Goal: Transaction & Acquisition: Purchase product/service

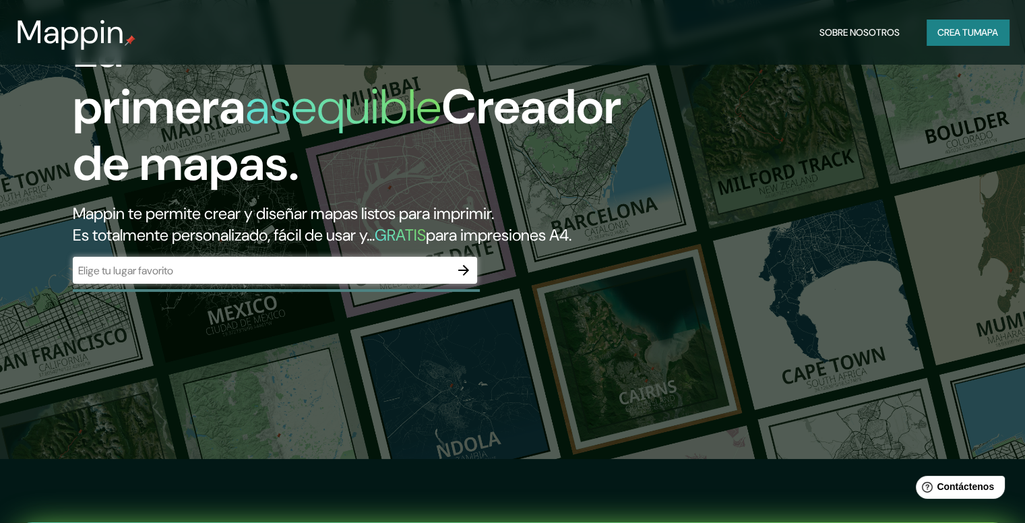
scroll to position [67, 0]
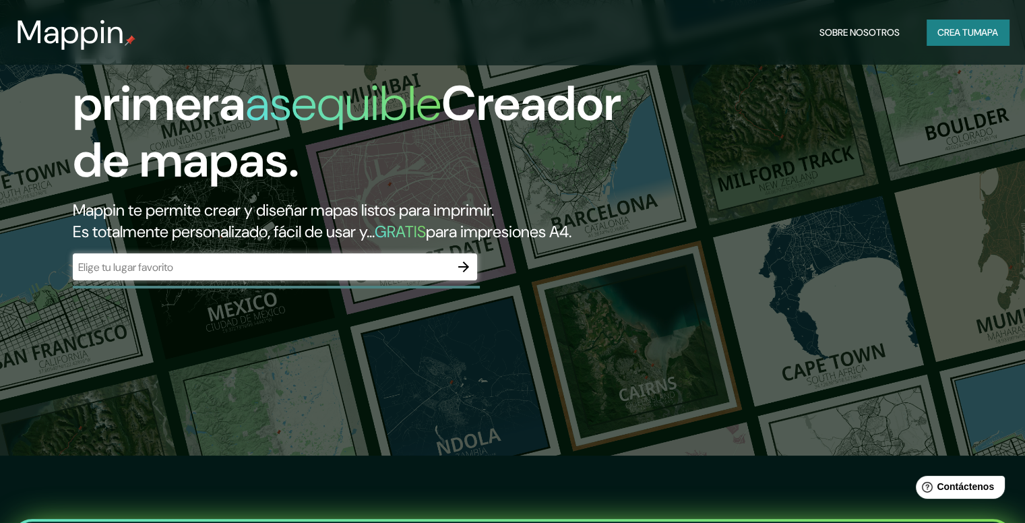
click at [172, 275] on input "text" at bounding box center [261, 266] width 377 height 15
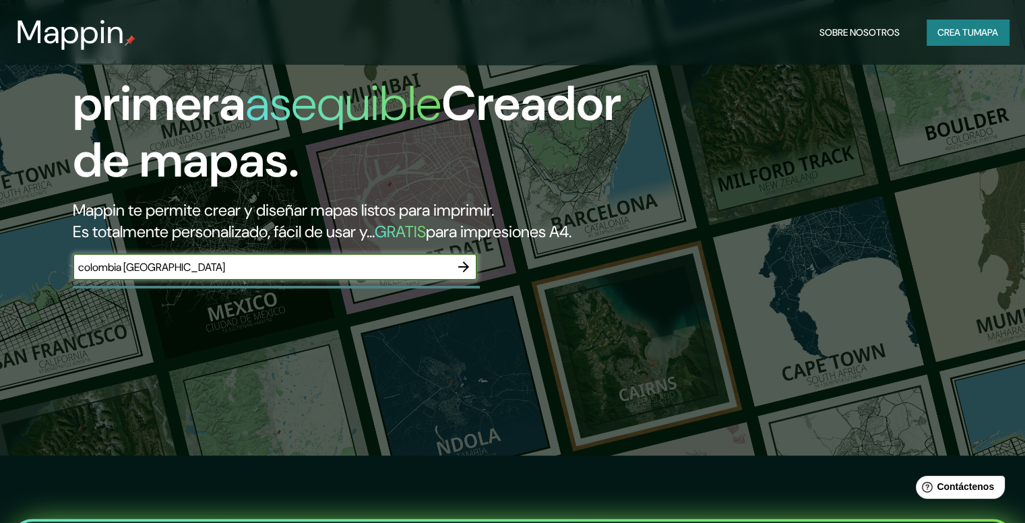
type input "colombia [GEOGRAPHIC_DATA]"
click at [465, 272] on icon "button" at bounding box center [463, 266] width 11 height 11
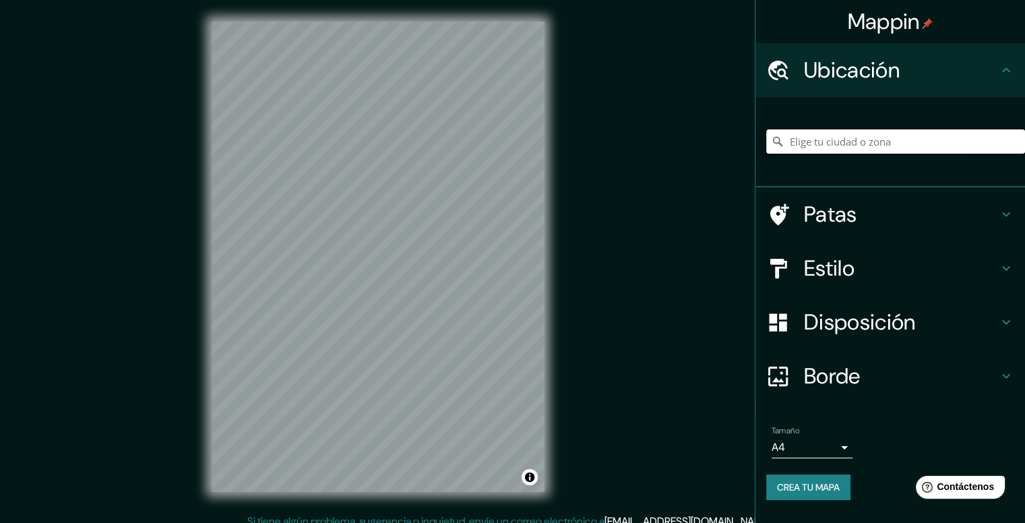
click at [910, 134] on input "Elige tu ciudad o zona" at bounding box center [895, 141] width 259 height 24
click at [849, 265] on font "Estilo" at bounding box center [829, 268] width 51 height 28
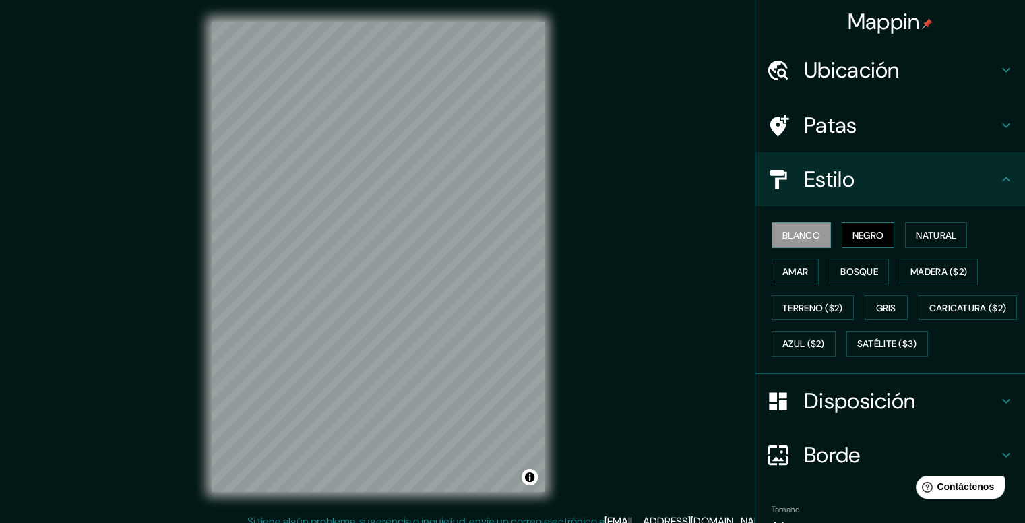
click at [864, 231] on font "Negro" at bounding box center [868, 235] width 32 height 12
click at [571, 319] on div "Mappin Ubicación Montenegro, [GEOGRAPHIC_DATA], [GEOGRAPHIC_DATA] Patas Estilo …" at bounding box center [512, 267] width 1025 height 535
click at [924, 62] on h4 "Ubicación" at bounding box center [901, 70] width 194 height 27
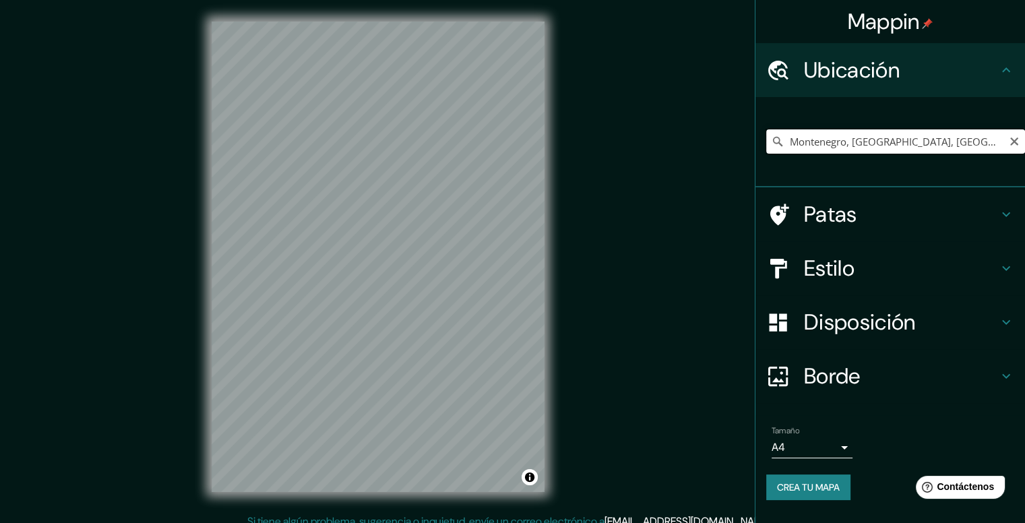
click at [924, 134] on input "Montenegro, [GEOGRAPHIC_DATA], [GEOGRAPHIC_DATA]" at bounding box center [895, 141] width 259 height 24
click at [962, 150] on input "Montenegro, [GEOGRAPHIC_DATA], [GEOGRAPHIC_DATA]" at bounding box center [895, 141] width 259 height 24
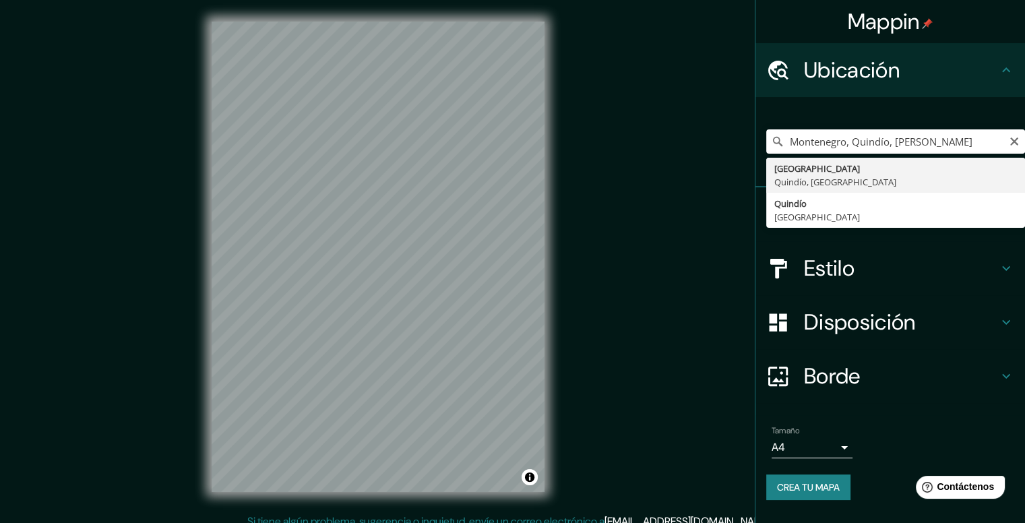
type input "Montenegro, [GEOGRAPHIC_DATA], [GEOGRAPHIC_DATA]"
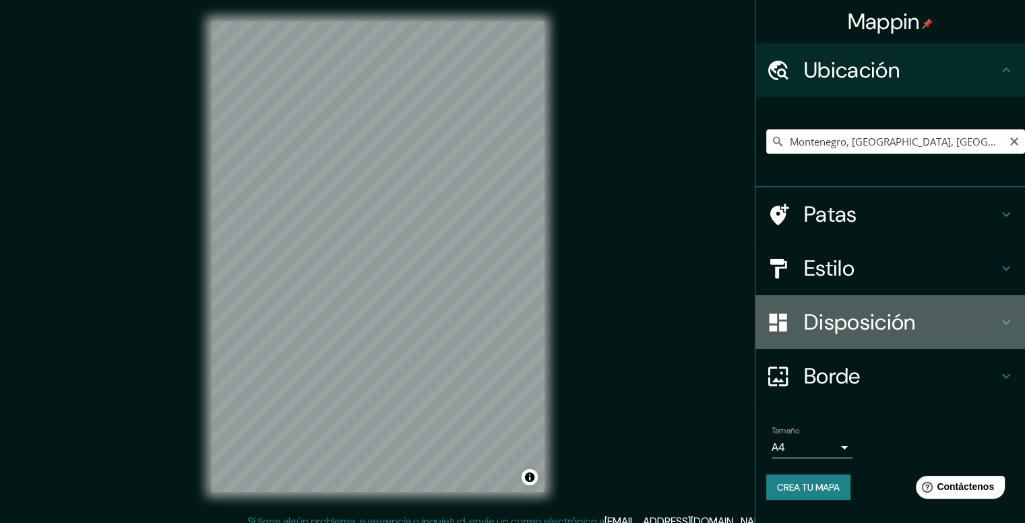
click at [896, 312] on font "Disposición" at bounding box center [859, 322] width 111 height 28
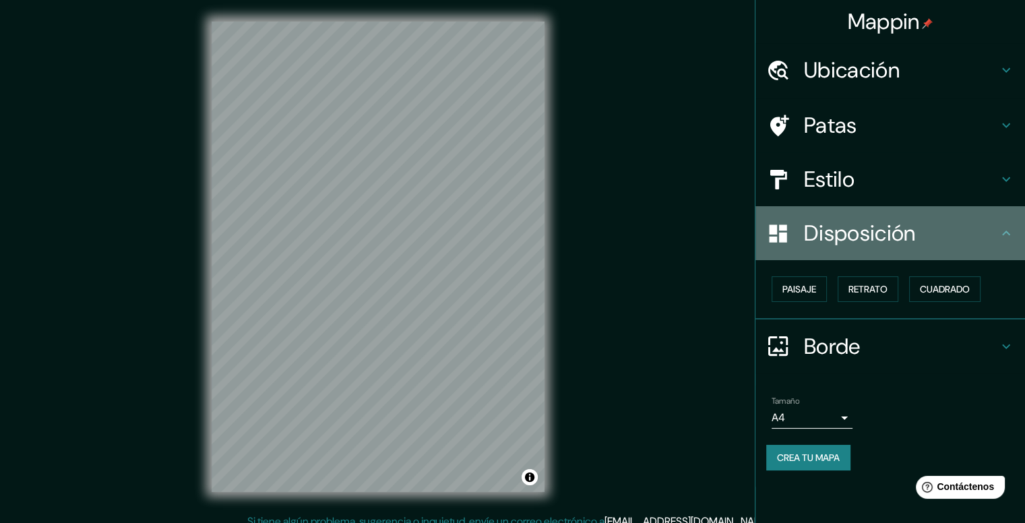
click at [984, 227] on h4 "Disposición" at bounding box center [901, 233] width 194 height 27
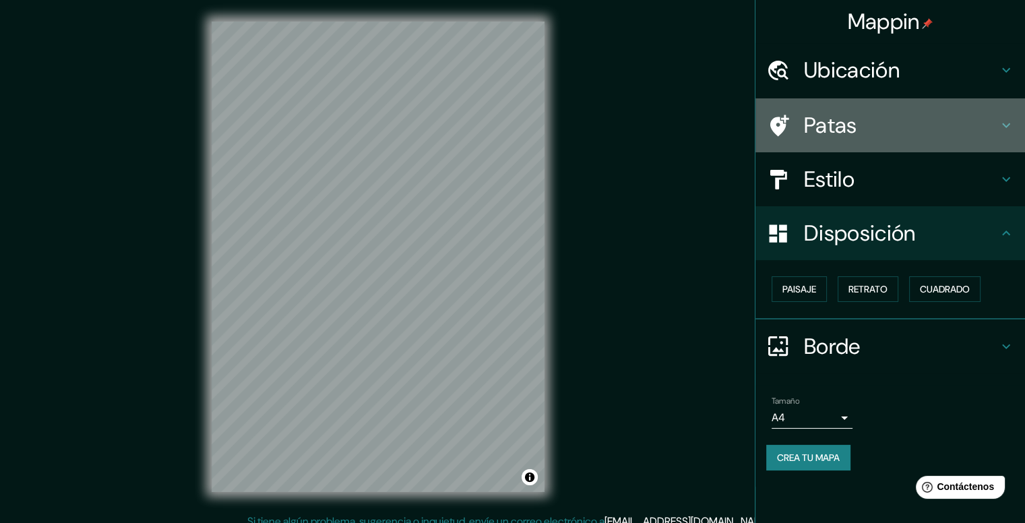
click at [1000, 108] on div "Patas" at bounding box center [890, 125] width 270 height 54
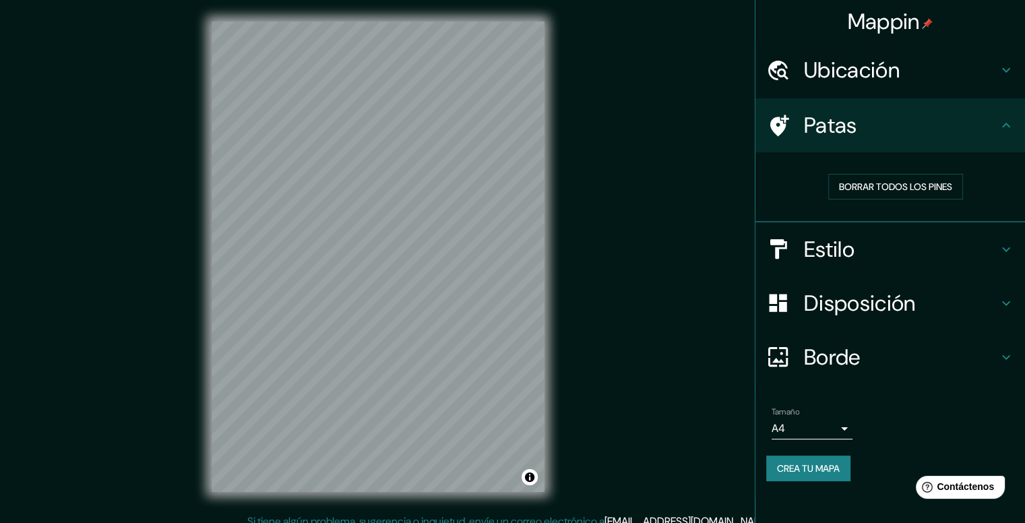
click at [974, 125] on h4 "Patas" at bounding box center [901, 125] width 194 height 27
click at [845, 423] on body "Mappin Ubicación Montenegro, [GEOGRAPHIC_DATA], [GEOGRAPHIC_DATA] Patas Borrar …" at bounding box center [512, 261] width 1025 height 523
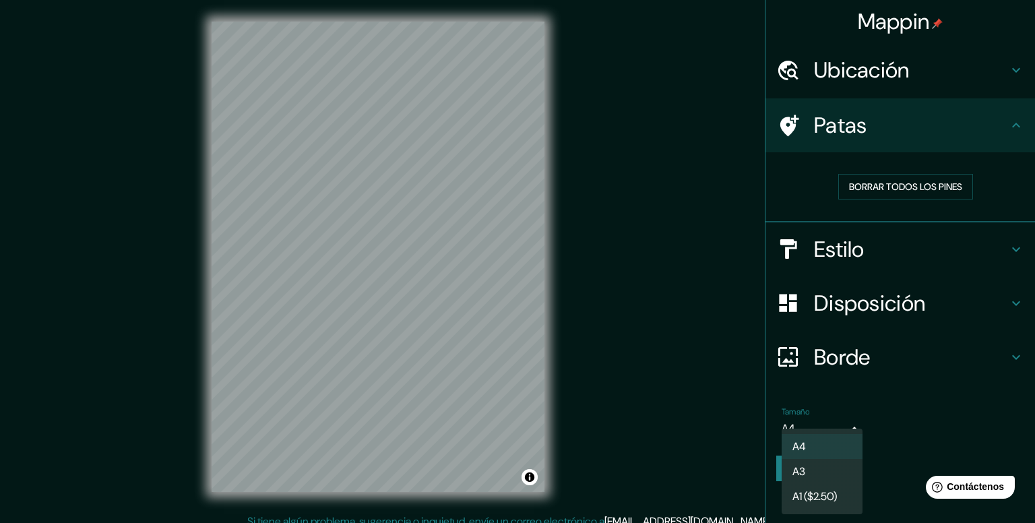
click at [830, 474] on li "A3" at bounding box center [822, 471] width 81 height 25
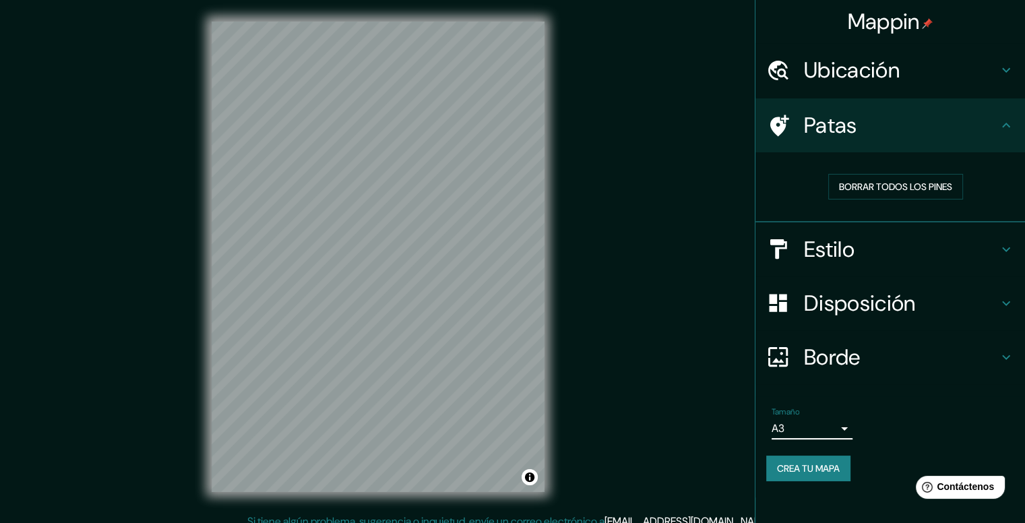
click at [841, 421] on body "Mappin Ubicación Montenegro, [GEOGRAPHIC_DATA], [GEOGRAPHIC_DATA] Patas Borrar …" at bounding box center [512, 261] width 1025 height 523
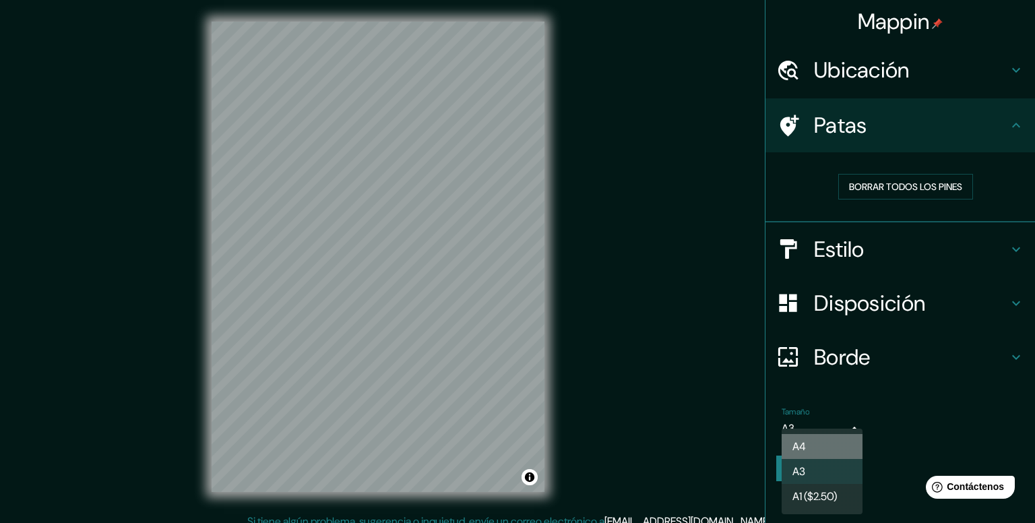
click at [835, 447] on li "A4" at bounding box center [822, 446] width 81 height 25
type input "single"
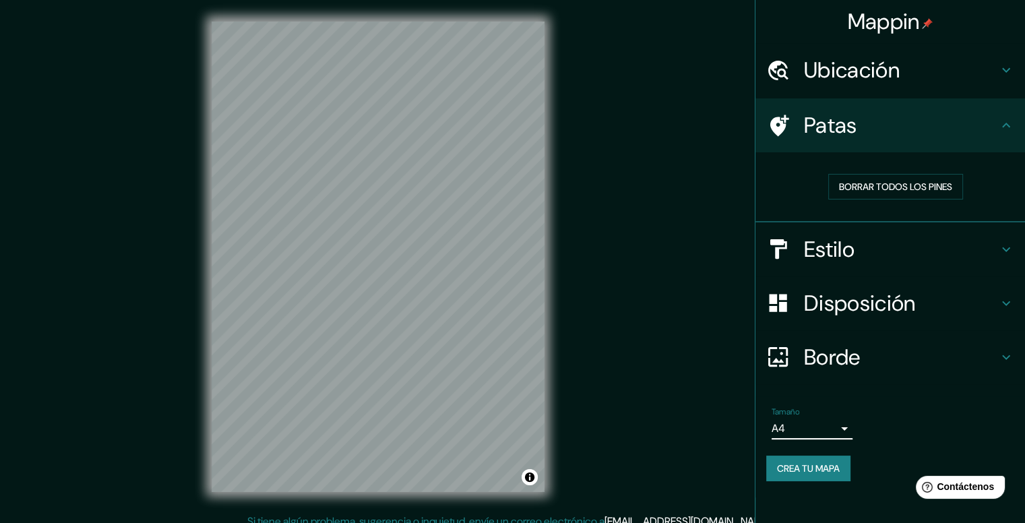
click at [1001, 117] on icon at bounding box center [1006, 125] width 16 height 16
click at [867, 363] on h4 "Borde" at bounding box center [901, 357] width 194 height 27
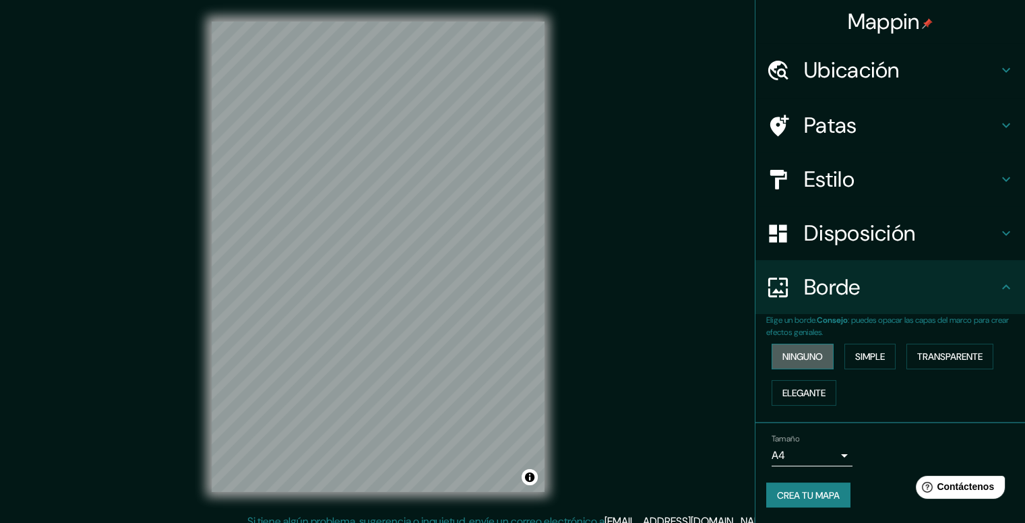
click at [807, 356] on font "Ninguno" at bounding box center [802, 356] width 40 height 12
click at [883, 354] on font "Simple" at bounding box center [870, 356] width 30 height 12
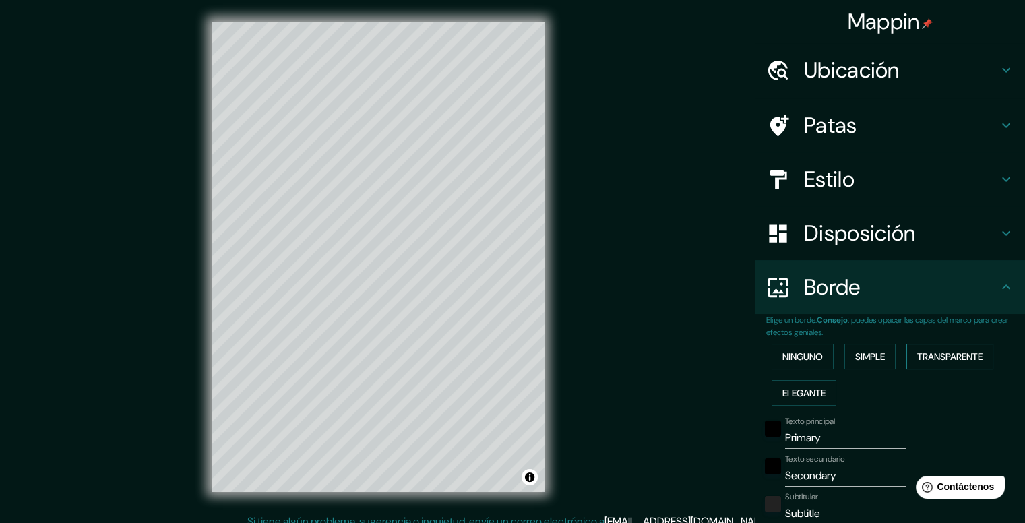
click at [925, 354] on font "Transparente" at bounding box center [949, 356] width 65 height 12
click at [795, 385] on font "Elegante" at bounding box center [803, 393] width 43 height 18
click at [800, 363] on font "Ninguno" at bounding box center [802, 357] width 40 height 18
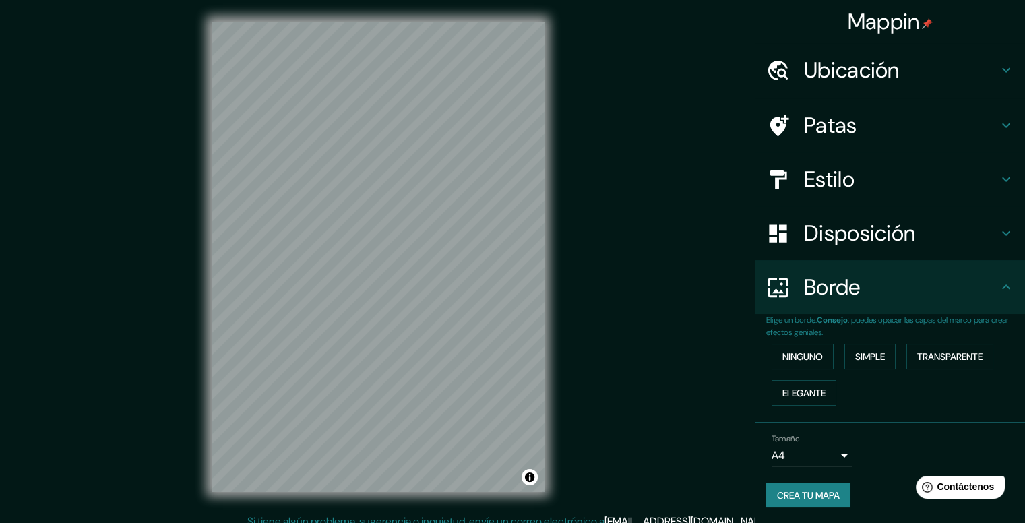
click at [552, 284] on div "© Mapbox © OpenStreetMap Improve this map" at bounding box center [378, 256] width 376 height 513
click at [561, 292] on div "© Mapbox © OpenStreetMap Improve this map" at bounding box center [378, 256] width 376 height 513
click at [558, 344] on div "© Mapbox © OpenStreetMap Improve this map" at bounding box center [378, 256] width 376 height 513
click at [928, 112] on h4 "Patas" at bounding box center [901, 125] width 194 height 27
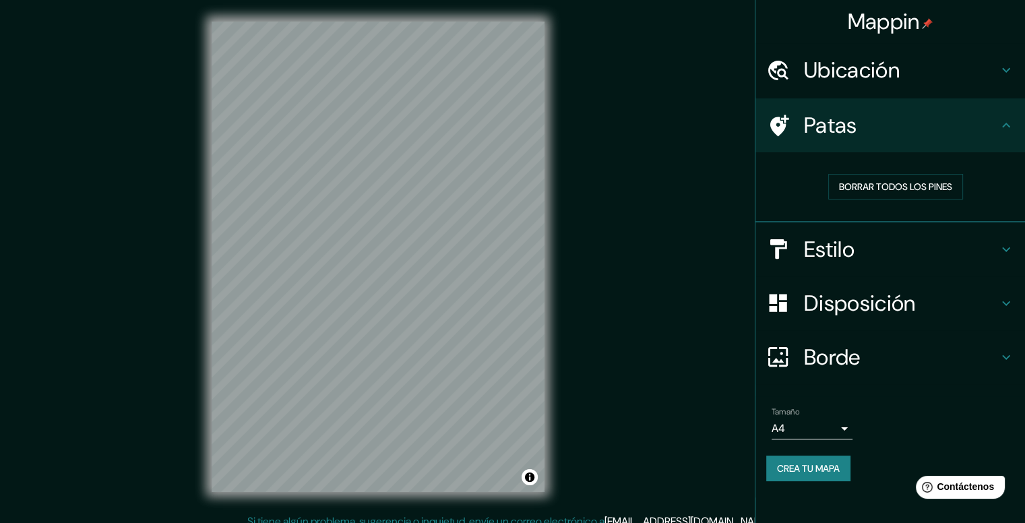
click at [957, 245] on h4 "Estilo" at bounding box center [901, 249] width 194 height 27
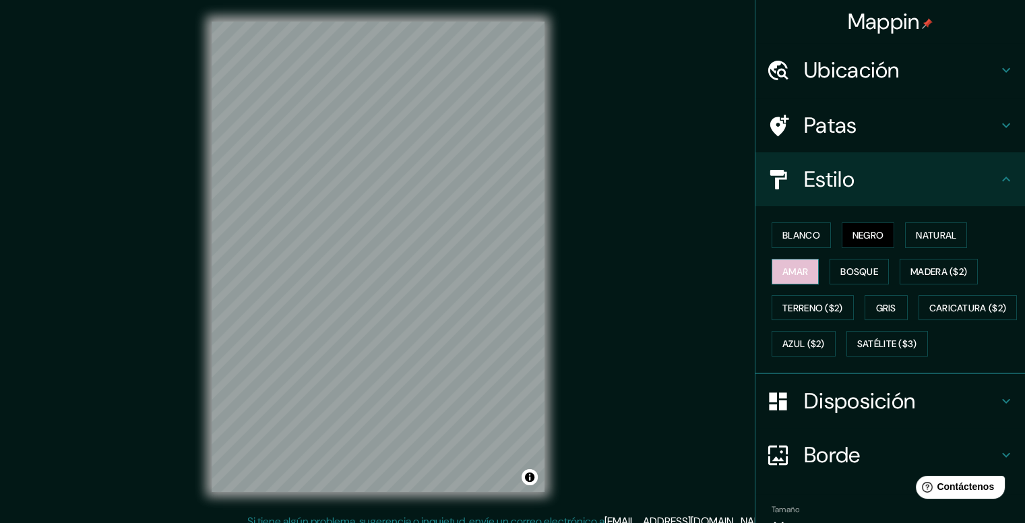
click at [788, 275] on font "Amar" at bounding box center [795, 271] width 26 height 12
click at [848, 268] on font "Bosque" at bounding box center [859, 271] width 38 height 12
click at [918, 267] on font "Madera ($2)" at bounding box center [938, 271] width 57 height 12
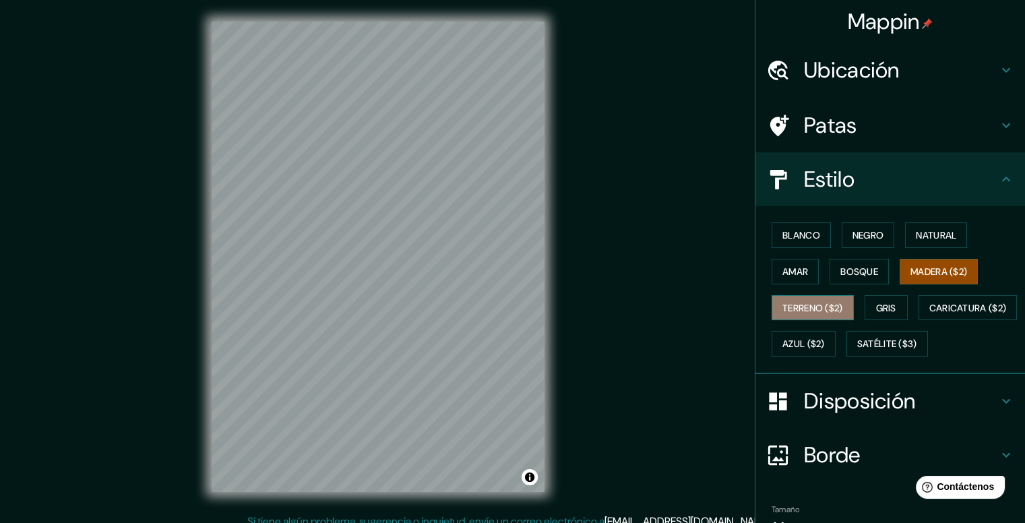
click at [817, 308] on font "Terreno ($2)" at bounding box center [812, 308] width 61 height 12
click at [879, 303] on font "Gris" at bounding box center [886, 308] width 20 height 12
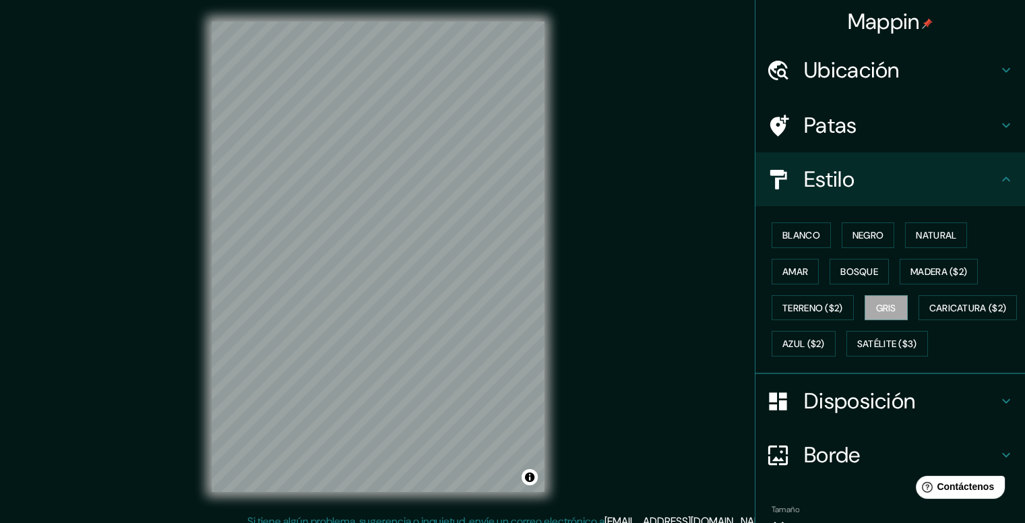
click at [558, 354] on div "© Mapbox © OpenStreetMap Improve this map" at bounding box center [378, 256] width 376 height 513
click at [856, 236] on font "Negro" at bounding box center [868, 235] width 32 height 12
